Goal: Information Seeking & Learning: Check status

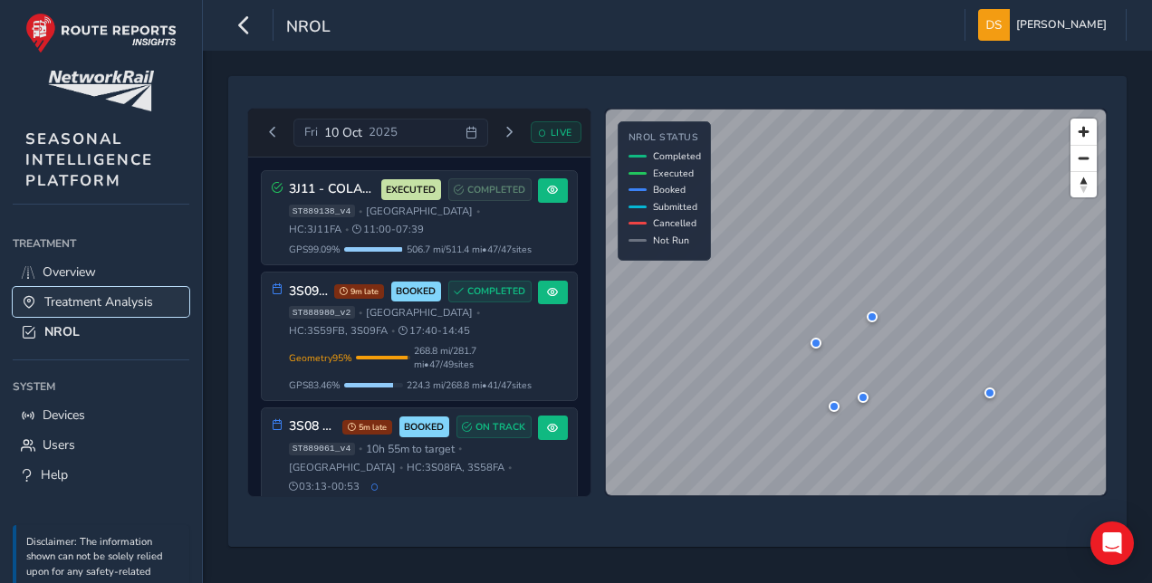
click at [95, 301] on span "Treatment Analysis" at bounding box center [98, 302] width 109 height 17
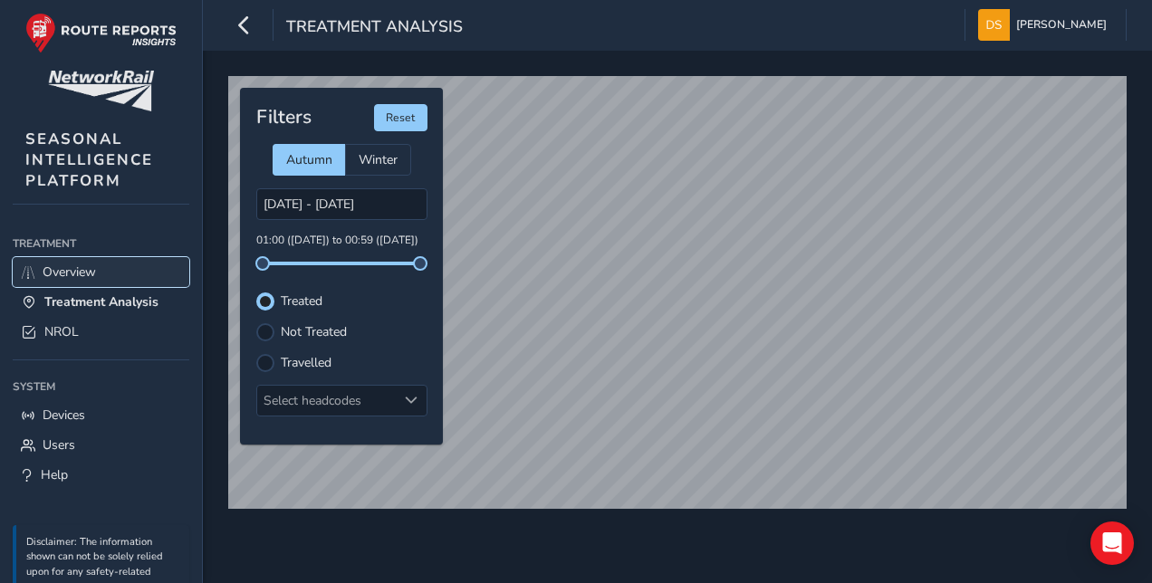
click at [61, 272] on span "Overview" at bounding box center [69, 272] width 53 height 17
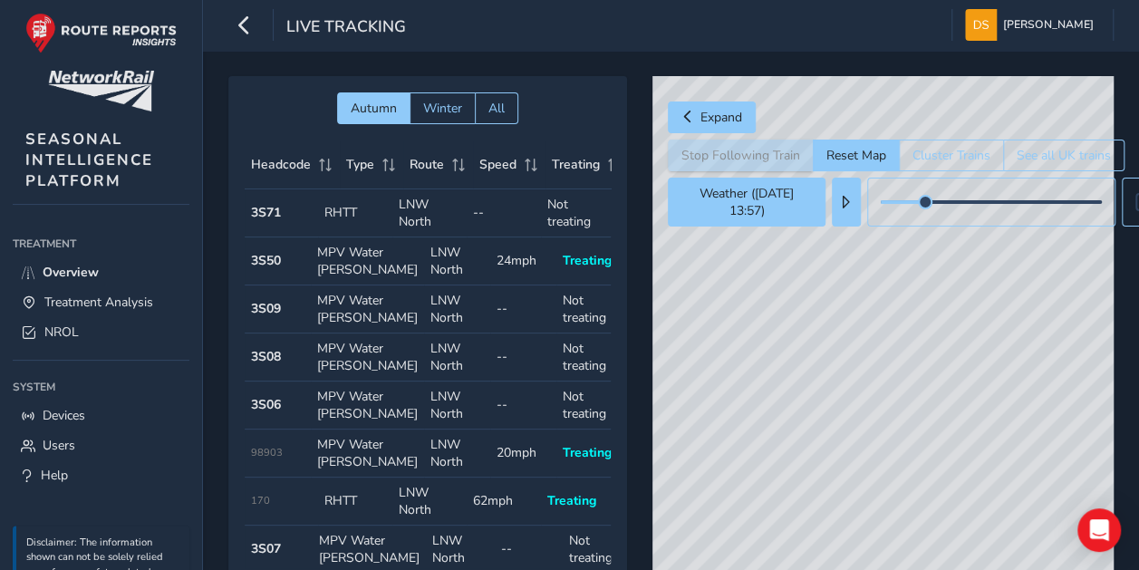
drag, startPoint x: 1013, startPoint y: 333, endPoint x: 902, endPoint y: 449, distance: 160.2
click at [949, 501] on div "© Mapbox © OpenStreetMap Improve this map" at bounding box center [882, 338] width 461 height 525
drag, startPoint x: 868, startPoint y: 371, endPoint x: 878, endPoint y: 383, distance: 15.4
click at [891, 391] on div "© Mapbox © OpenStreetMap Improve this map" at bounding box center [882, 338] width 461 height 525
click at [72, 336] on span "NROL" at bounding box center [61, 331] width 34 height 17
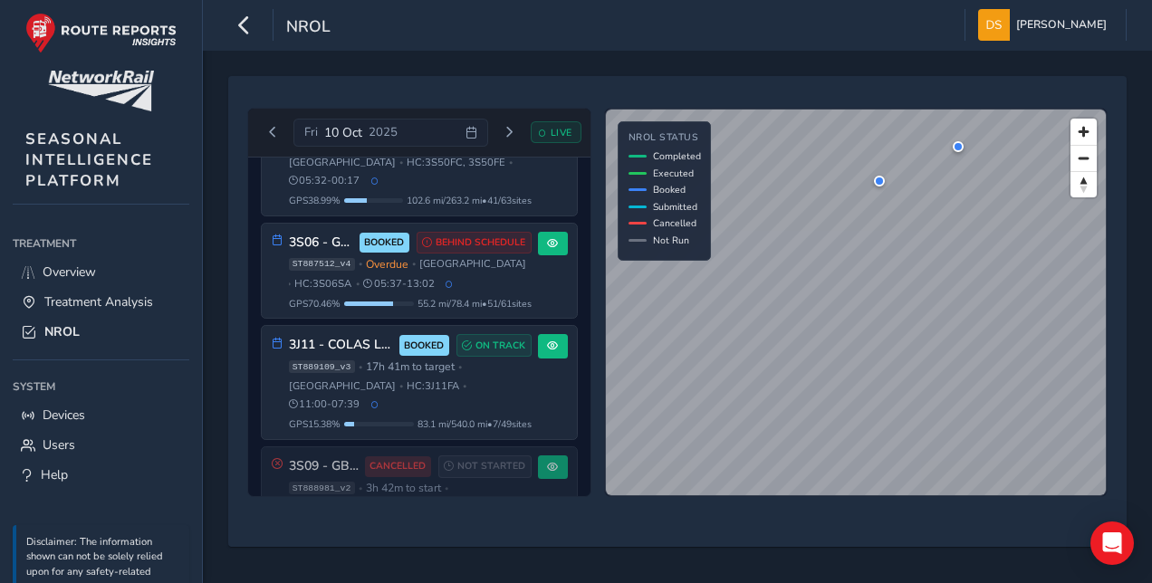
scroll to position [532, 0]
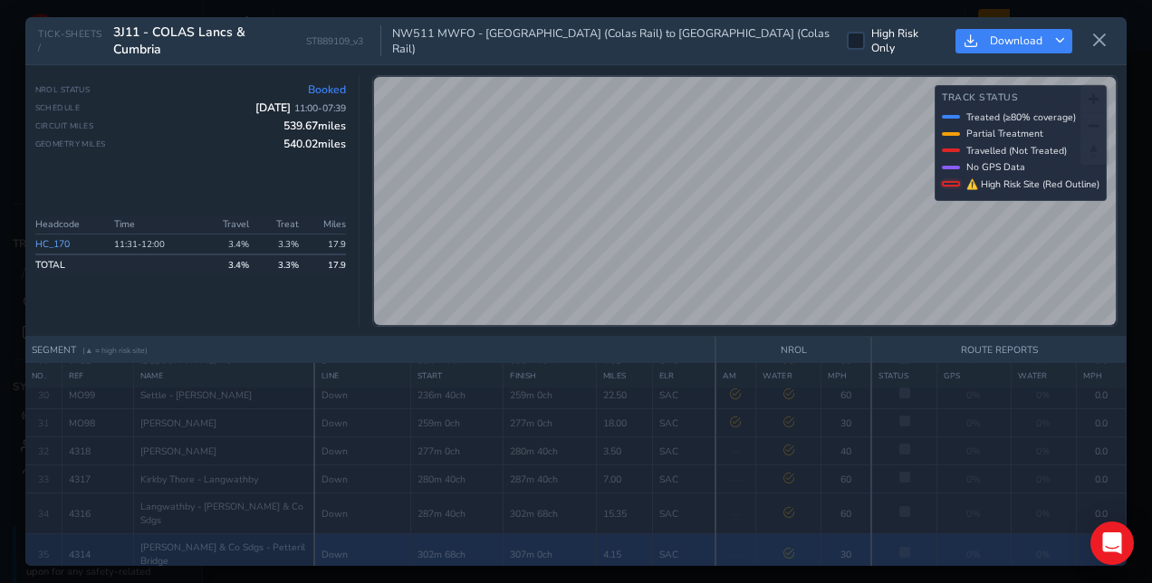
scroll to position [920, 0]
